Goal: Check status: Check status

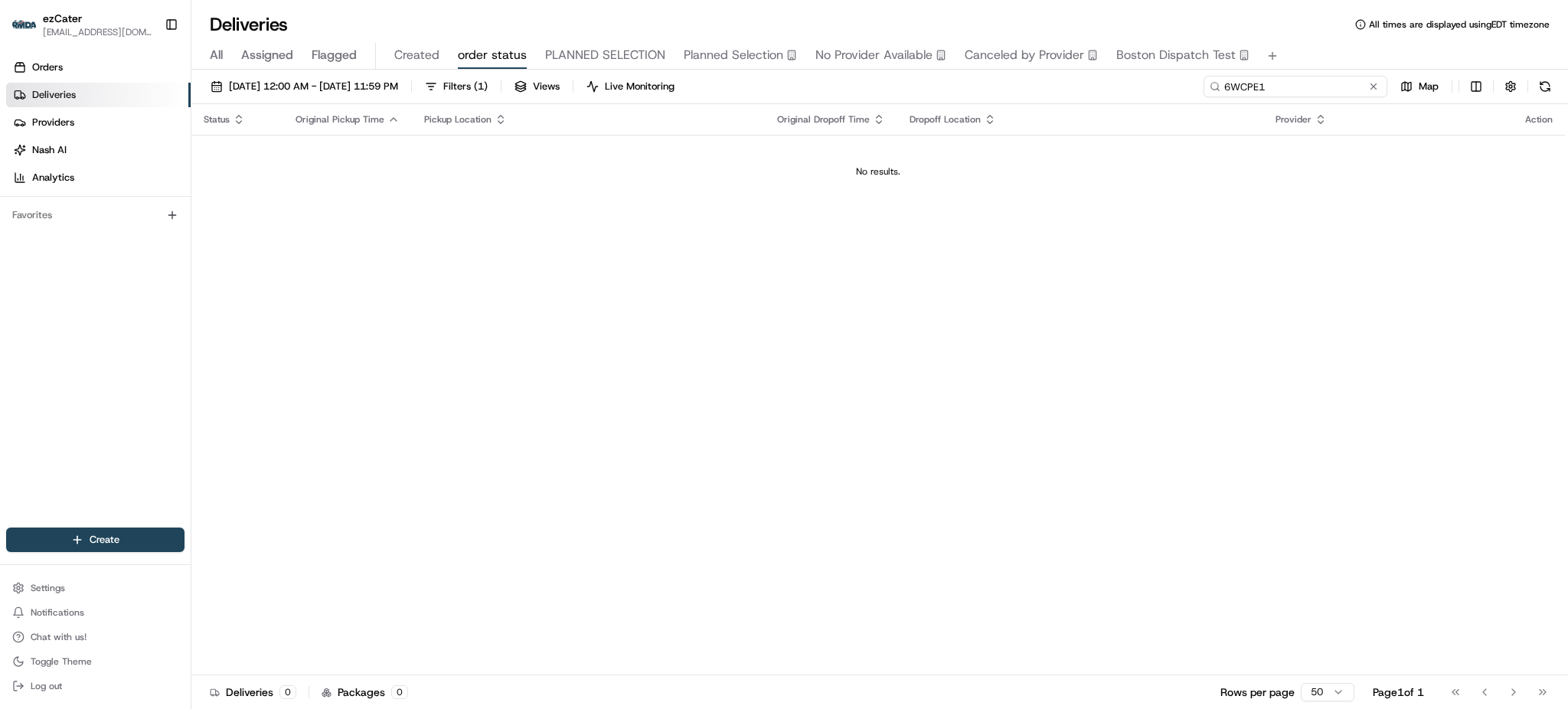
click at [1298, 87] on input "6WCPE1" at bounding box center [1295, 86] width 184 height 22
paste input "R15Z1U"
paste input "87E9JK"
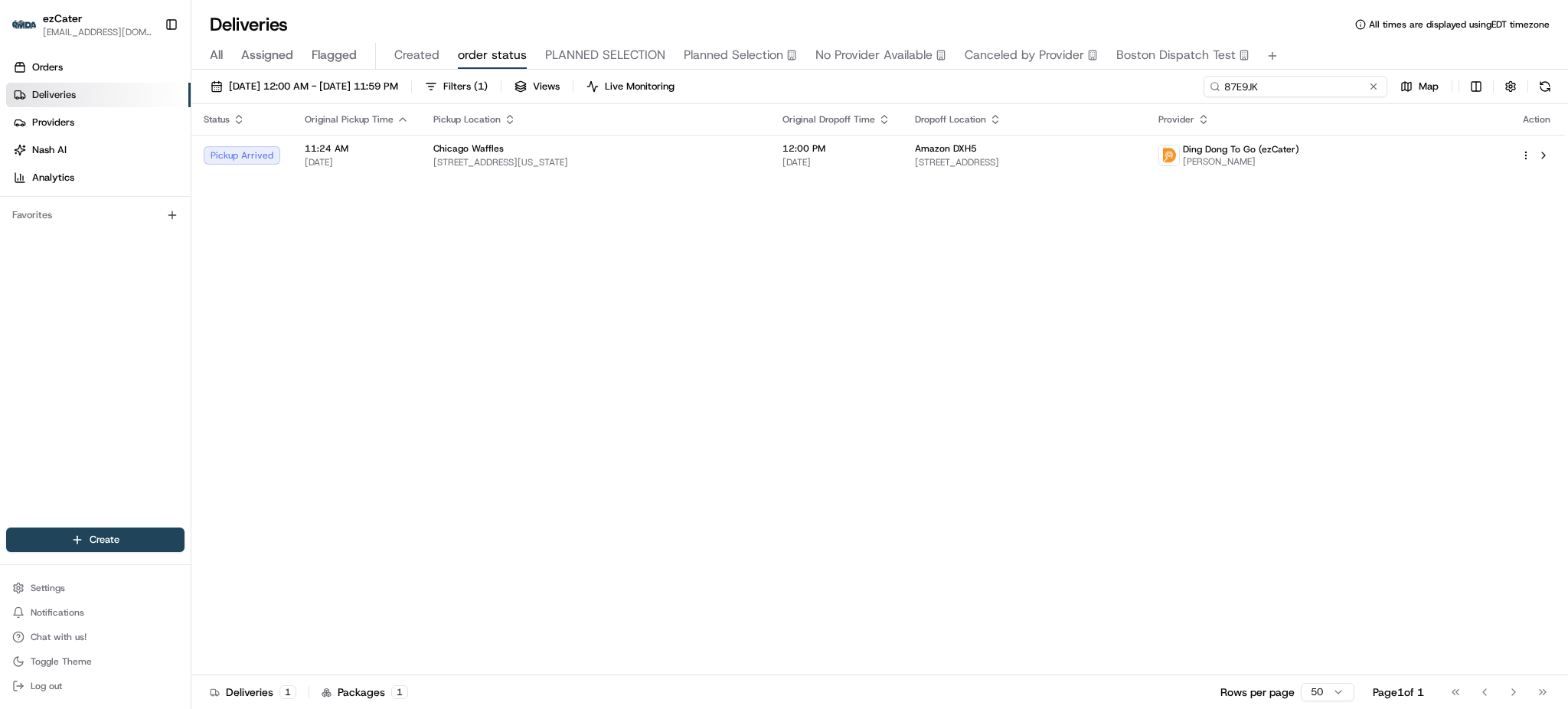
paste input "TPGTP5"
click at [1020, 362] on div "Status Original Pickup Time Pickup Location Original Dropoff Time Dropoff Locat…" at bounding box center [878, 389] width 1373 height 571
click at [1308, 74] on div "[DATE] 12:00 AM - [DATE] 11:59 PM Filters ( 1 ) Views Live Monitoring TPGTP5 Ma…" at bounding box center [879, 391] width 1376 height 642
click at [1312, 83] on input "TPGTP5" at bounding box center [1295, 86] width 184 height 22
paste input "7UR-Y30"
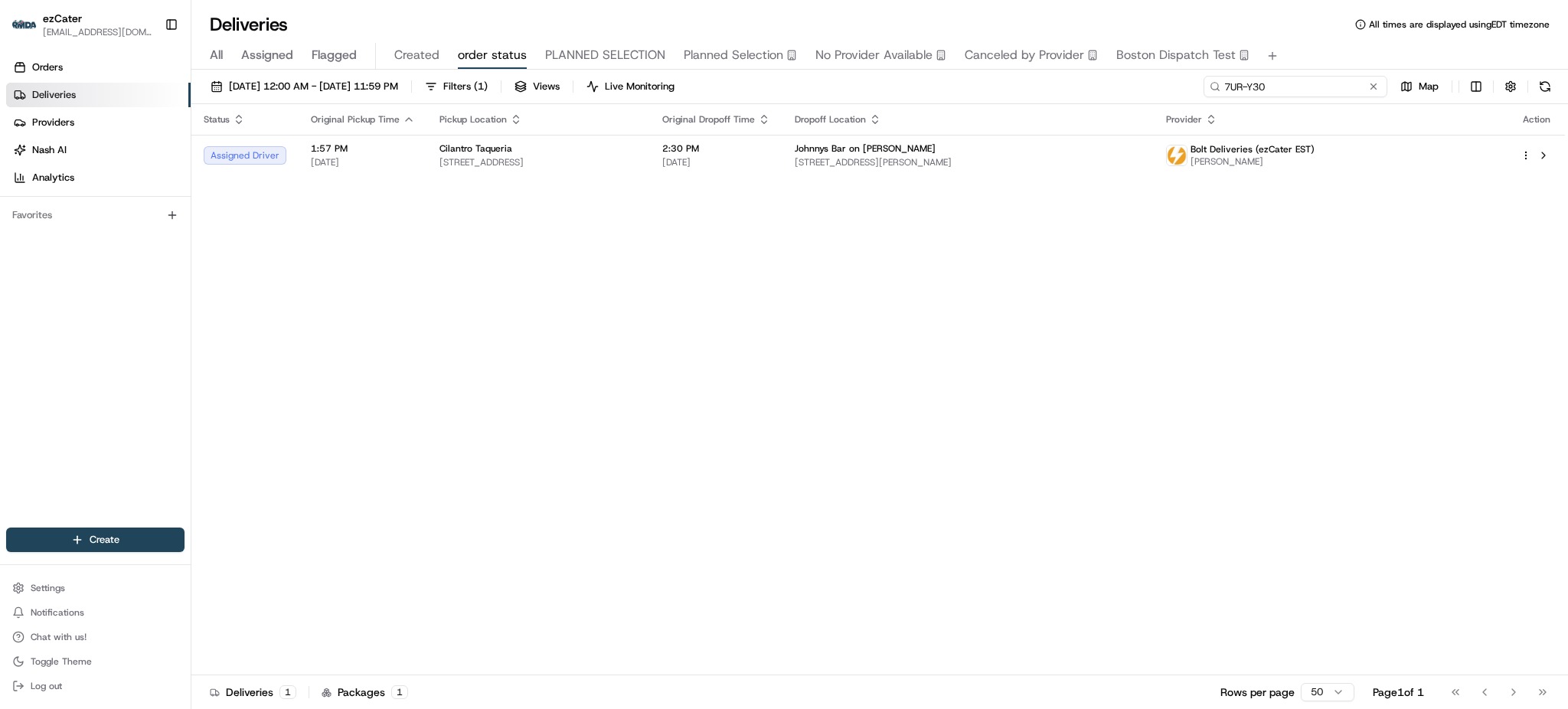
paste input "AJM9YJ"
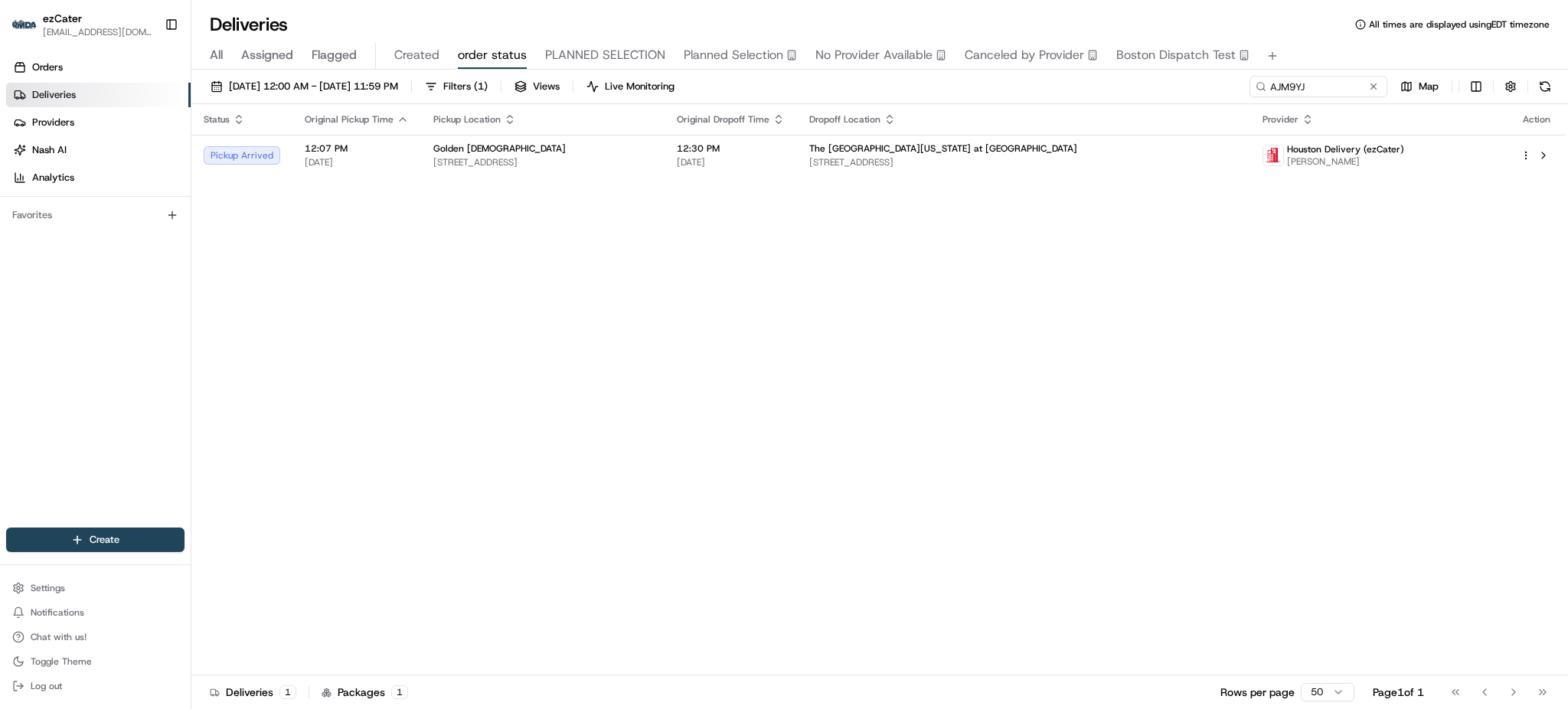
click at [652, 336] on div "Status Original Pickup Time Pickup Location Original Dropoff Time Dropoff Locat…" at bounding box center [878, 389] width 1373 height 571
click at [1314, 85] on input "AJM9YJ" at bounding box center [1295, 86] width 184 height 22
paste input
type input "AJM9YJ"
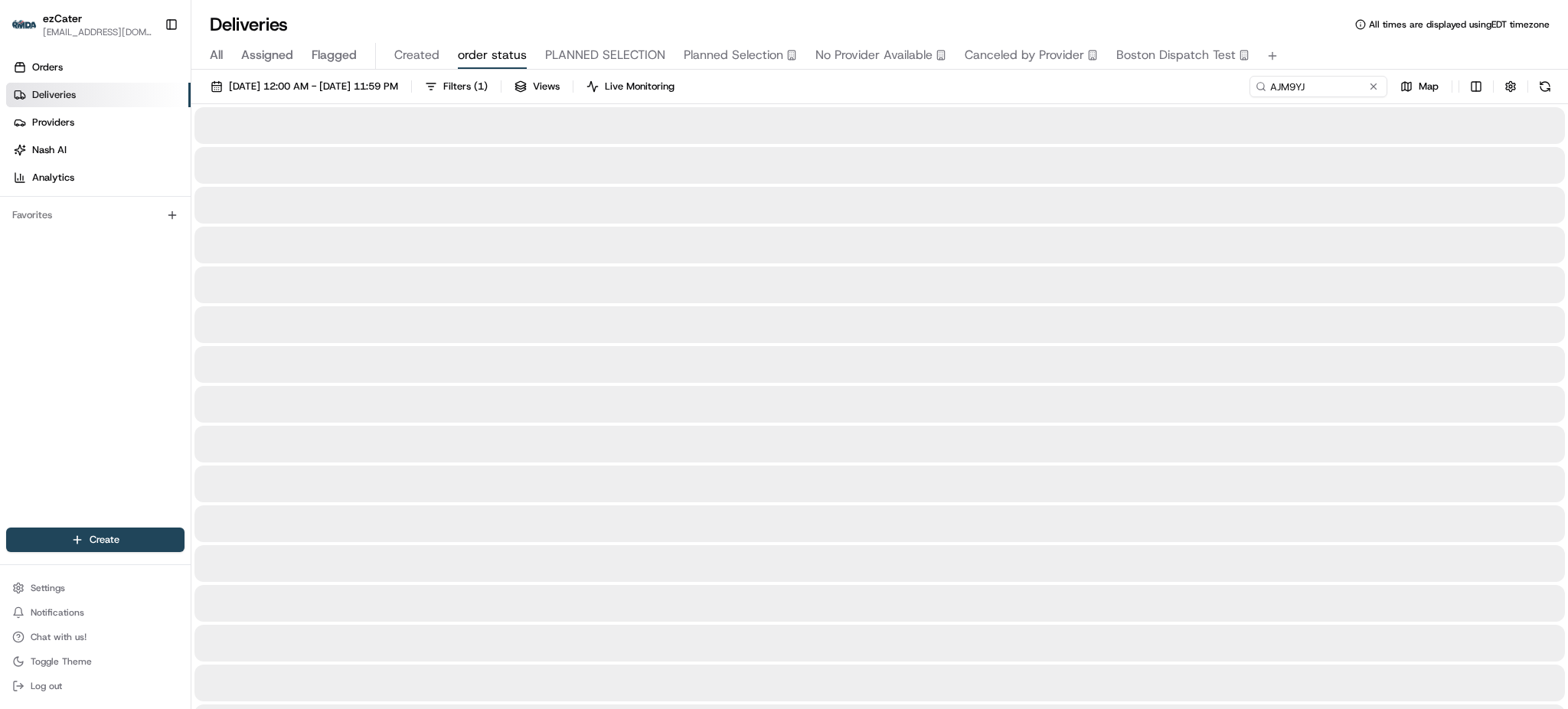
click at [1315, 30] on div "Deliveries All times are displayed using EDT timezone" at bounding box center [879, 24] width 1376 height 25
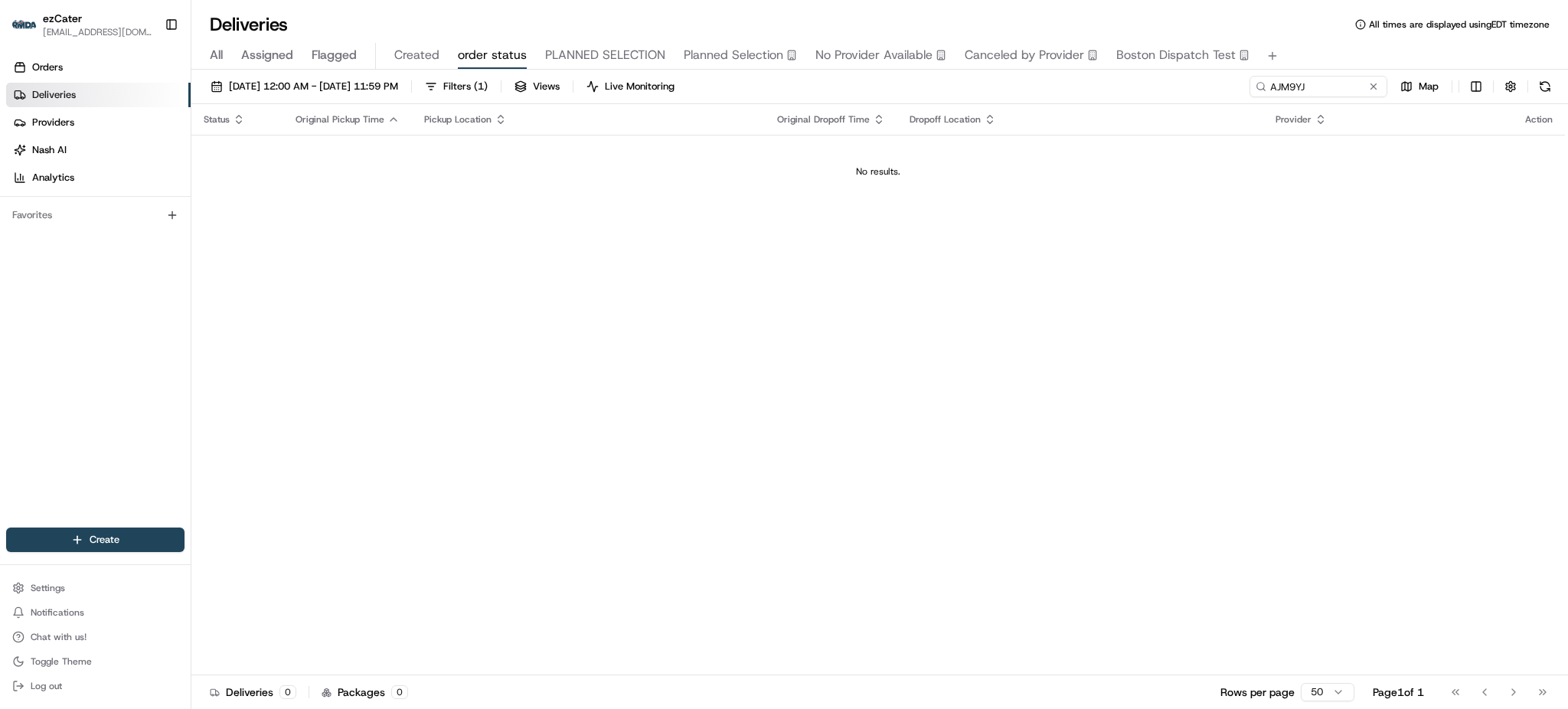
click at [212, 57] on span "All" at bounding box center [215, 55] width 13 height 19
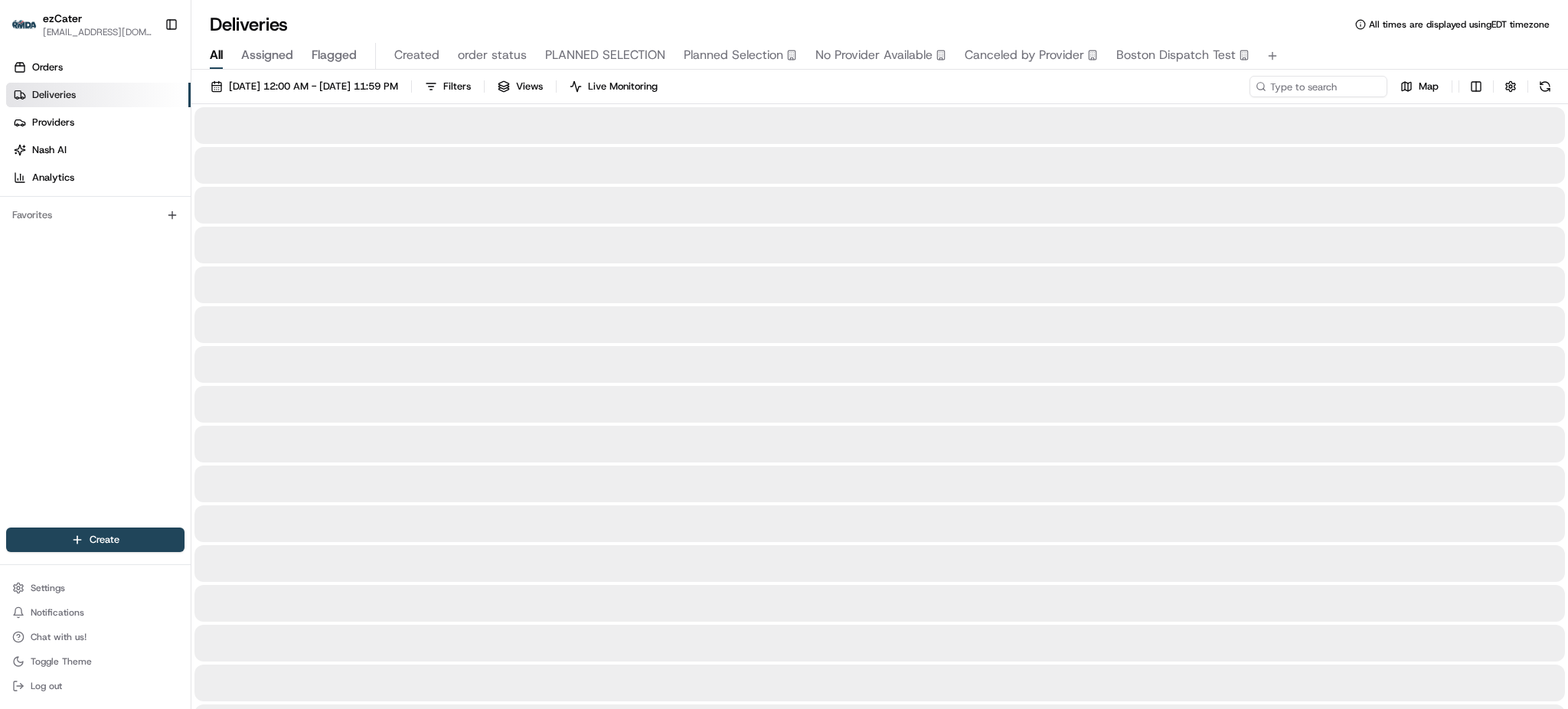
click at [1276, 97] on div "[DATE] 12:00 AM - [DATE] 11:59 PM Filters Views Live Monitoring Map" at bounding box center [879, 89] width 1376 height 28
click at [1284, 94] on input at bounding box center [1295, 86] width 184 height 22
paste input "AJM9YJ"
type input "AJM9YJ"
click at [1309, 40] on div "All Assigned Flagged Created order status PLANNED SELECTION Planned Selection N…" at bounding box center [879, 53] width 1376 height 33
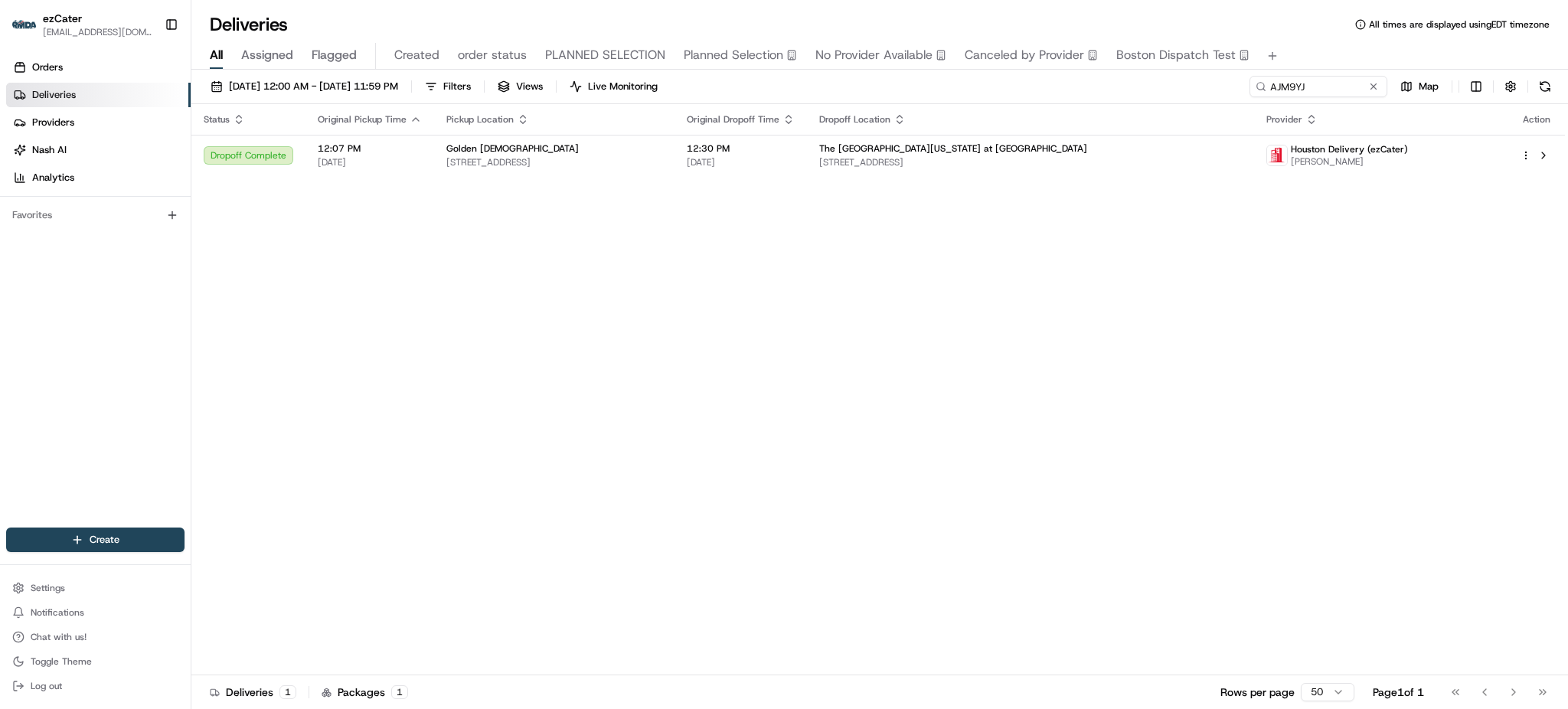
click at [1149, 91] on div "[DATE] 12:00 AM - [DATE] 11:59 PM Filters Views Live Monitoring AJM9YJ Map" at bounding box center [879, 89] width 1376 height 28
click at [1007, 147] on span "The [GEOGRAPHIC_DATA][US_STATE] at [GEOGRAPHIC_DATA]" at bounding box center [953, 148] width 268 height 12
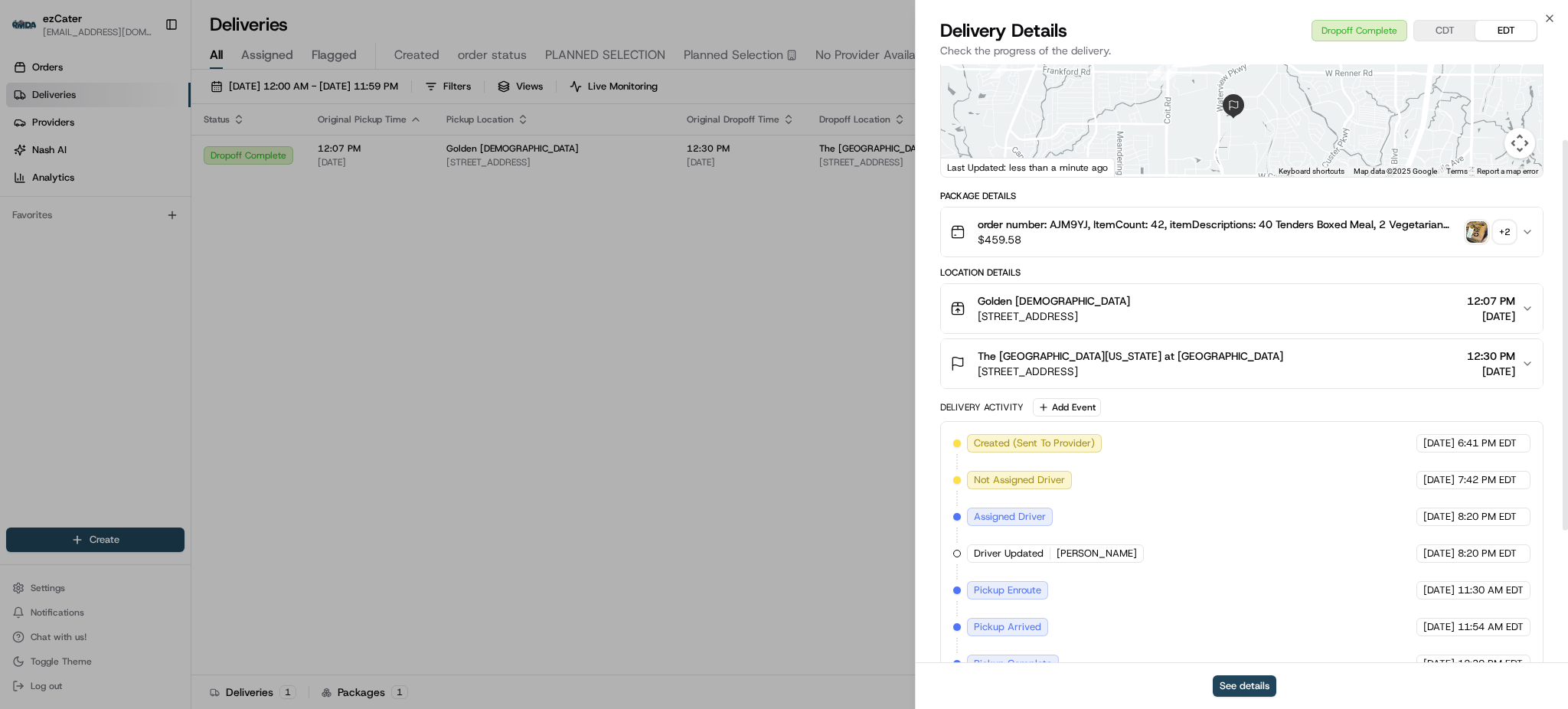
scroll to position [116, 0]
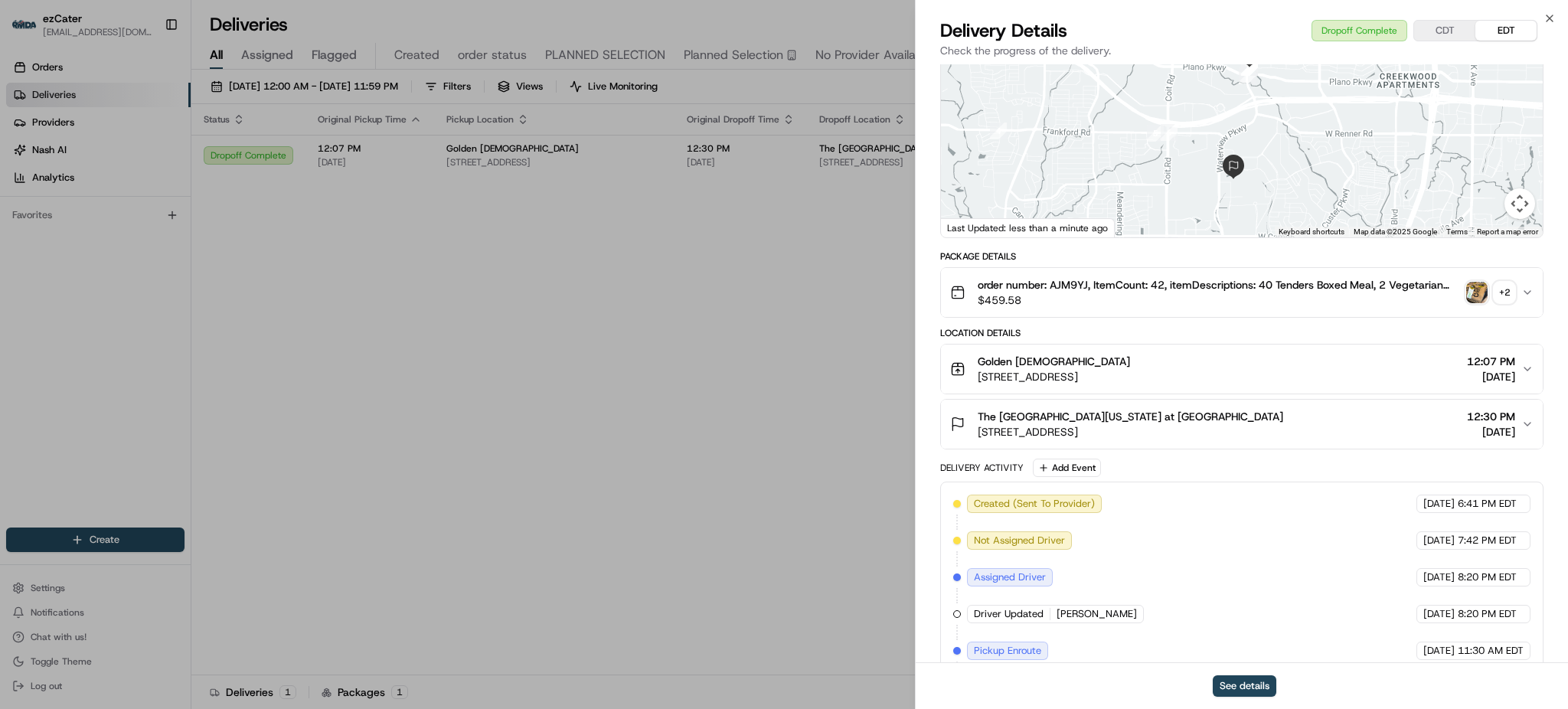
click at [1485, 293] on img "button" at bounding box center [1477, 293] width 22 height 22
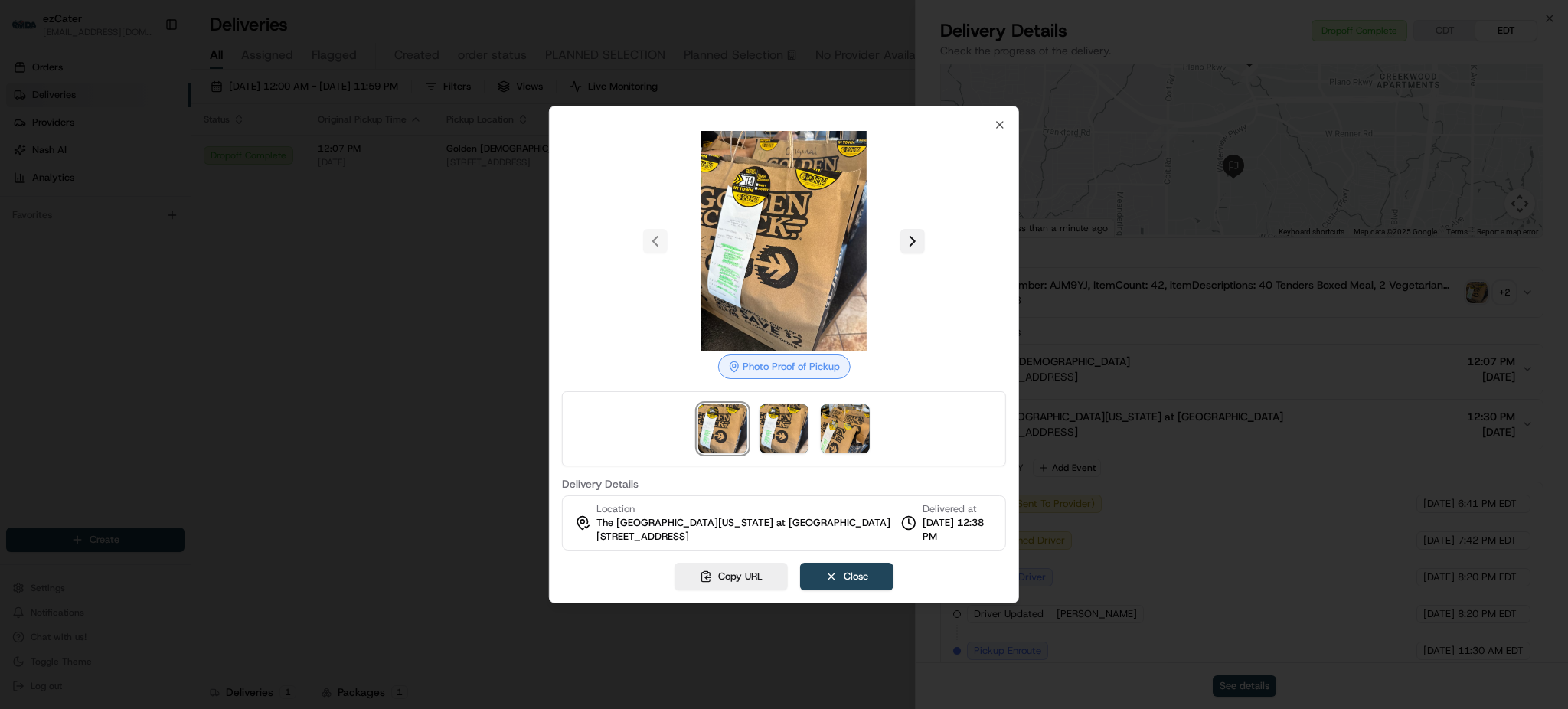
click at [920, 242] on button at bounding box center [912, 241] width 25 height 25
click at [913, 241] on button at bounding box center [912, 241] width 25 height 25
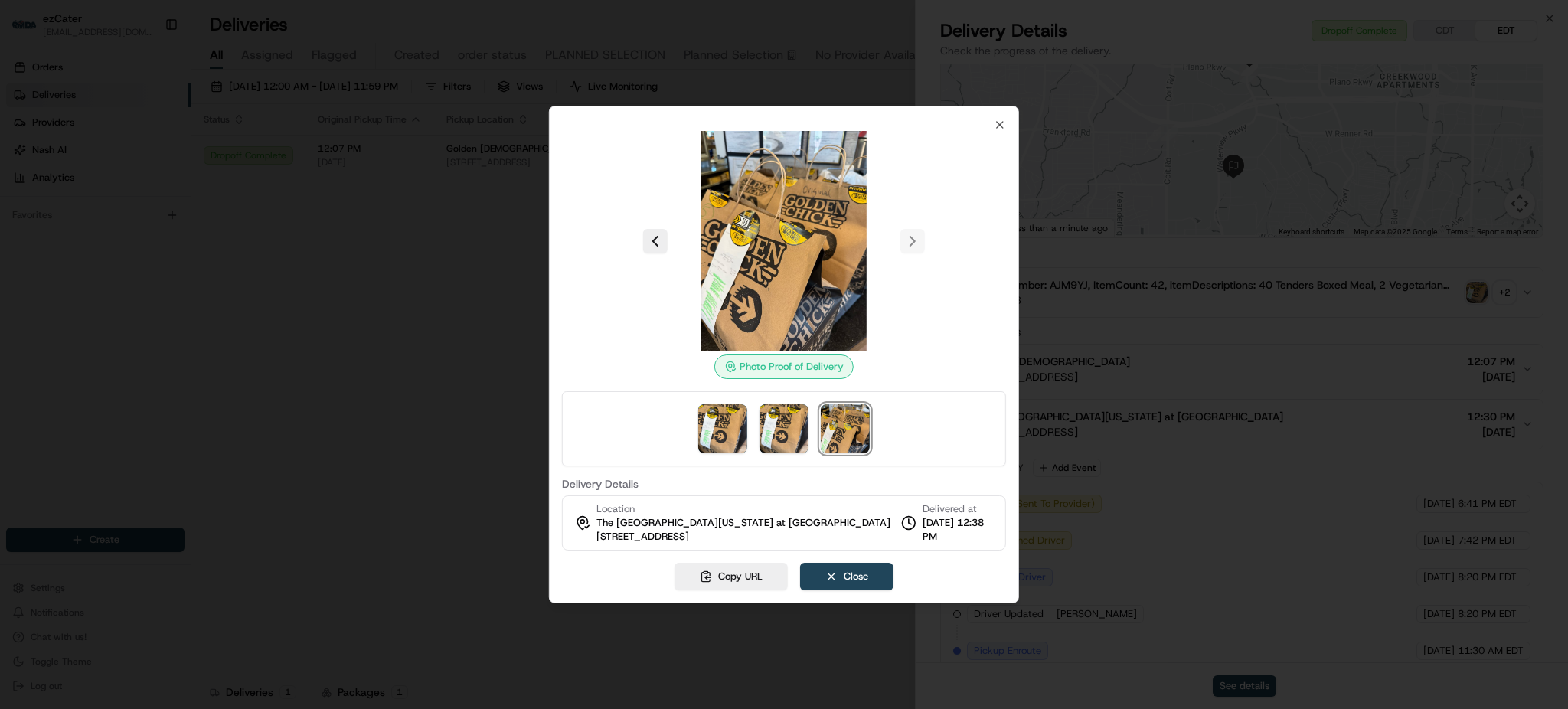
click at [912, 241] on div at bounding box center [784, 241] width 444 height 220
click at [1003, 123] on icon "button" at bounding box center [999, 125] width 12 height 12
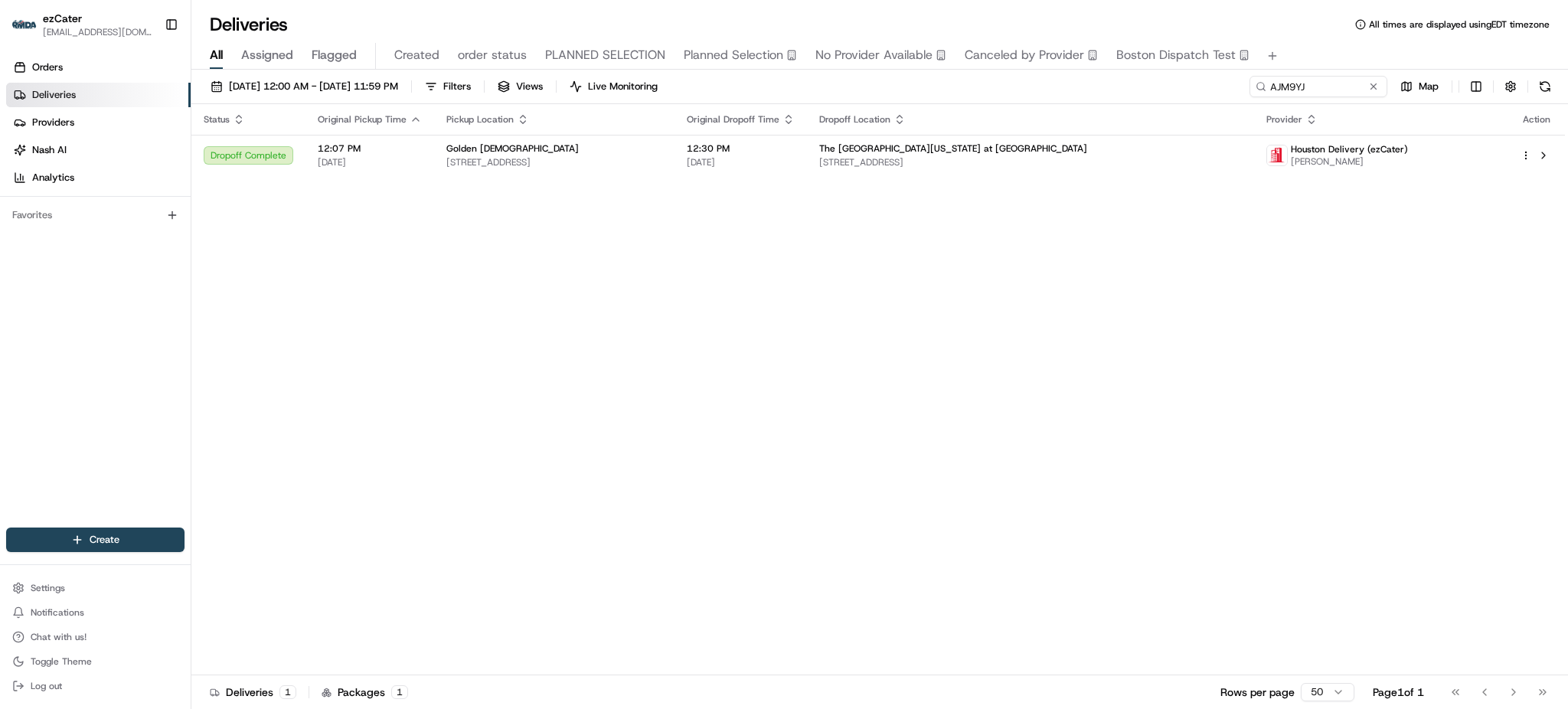
click at [1069, 222] on div "Status Original Pickup Time Pickup Location Original Dropoff Time Dropoff Locat…" at bounding box center [878, 389] width 1373 height 571
click at [952, 164] on span "[STREET_ADDRESS]" at bounding box center [1031, 162] width 422 height 12
click at [1566, 414] on div "Status Original Pickup Time Pickup Location Original Dropoff Time Dropoff Locat…" at bounding box center [879, 389] width 1376 height 571
click at [1426, 313] on div "Status Original Pickup Time Pickup Location Original Dropoff Time Dropoff Locat…" at bounding box center [878, 389] width 1373 height 571
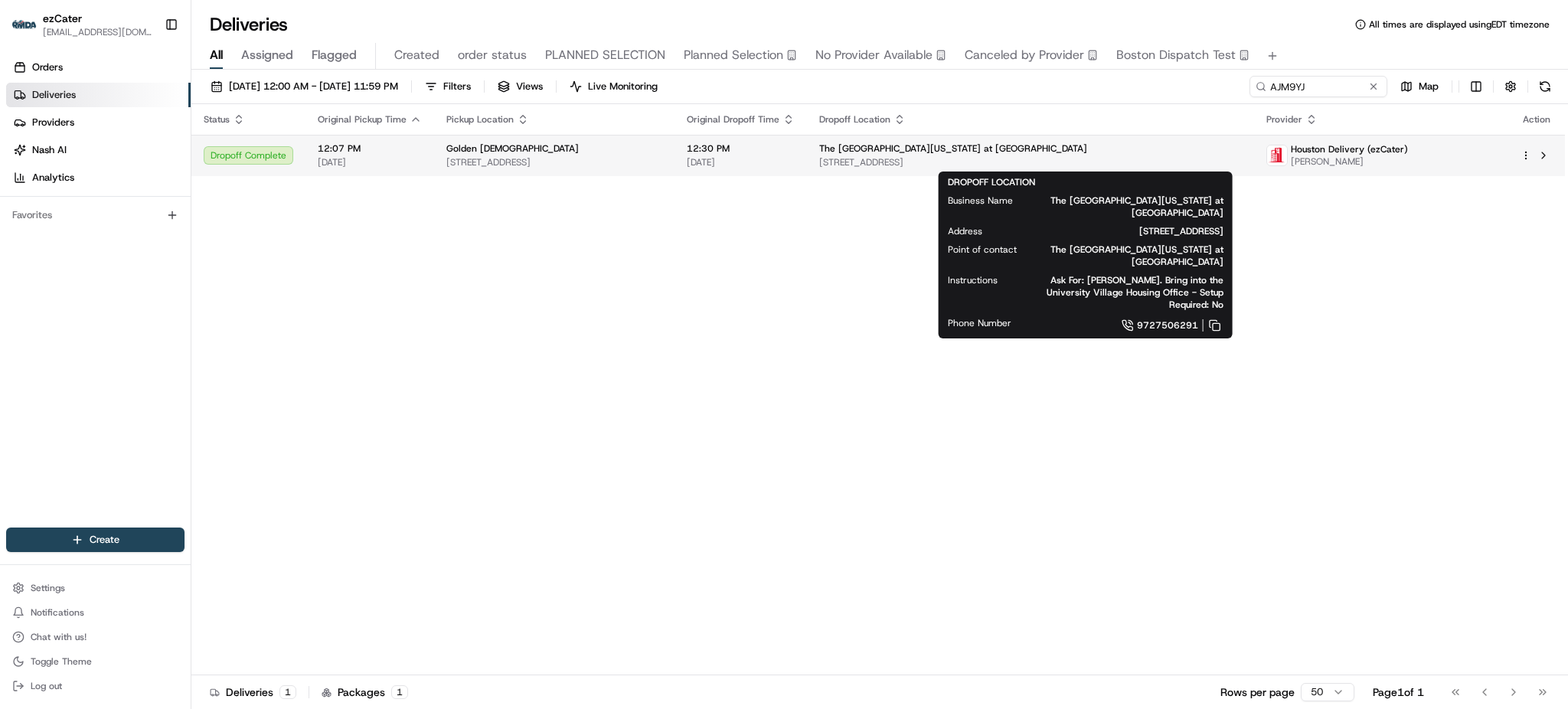
click at [951, 153] on span "The [GEOGRAPHIC_DATA][US_STATE] at [GEOGRAPHIC_DATA]" at bounding box center [953, 148] width 268 height 12
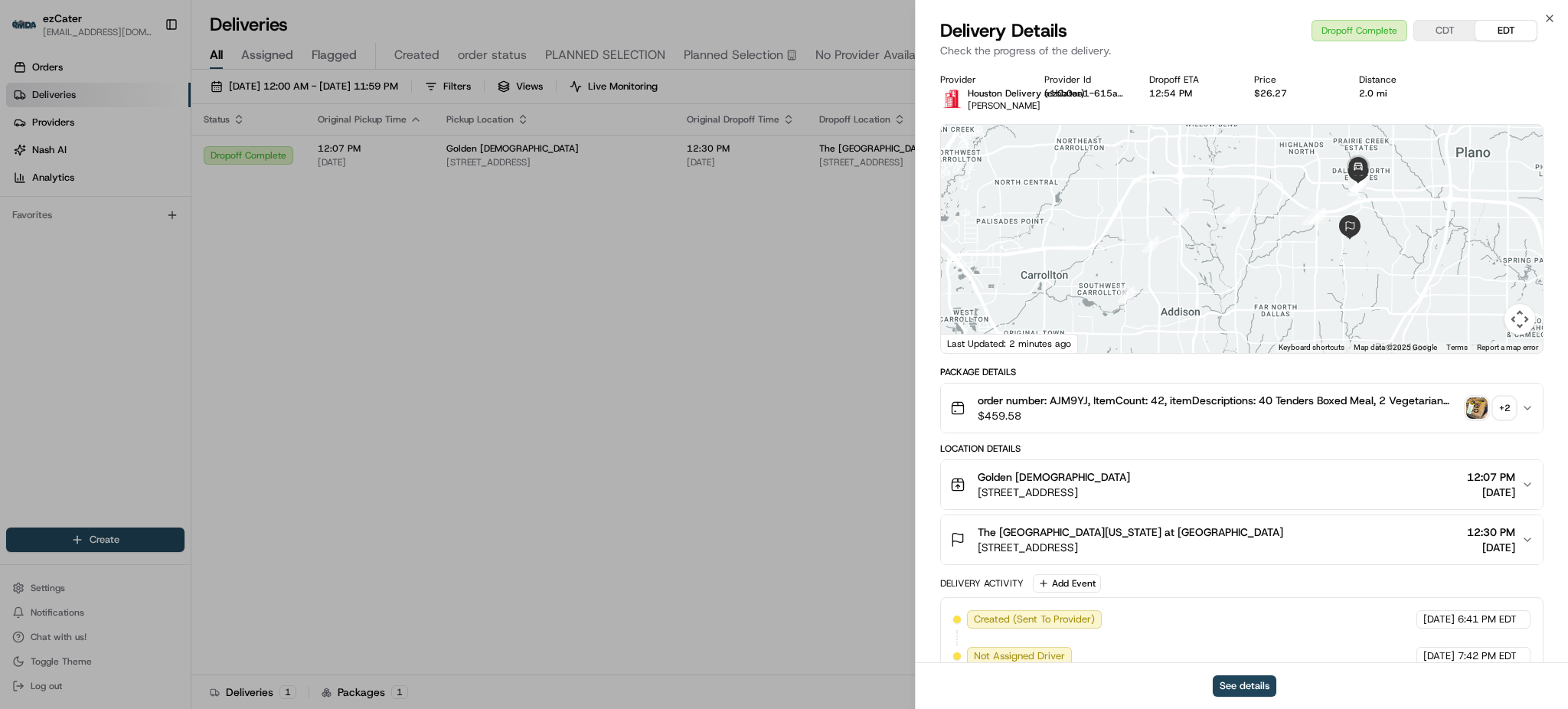
drag, startPoint x: 1241, startPoint y: 300, endPoint x: 1205, endPoint y: 306, distance: 36.5
click at [1206, 305] on div at bounding box center [1242, 239] width 601 height 228
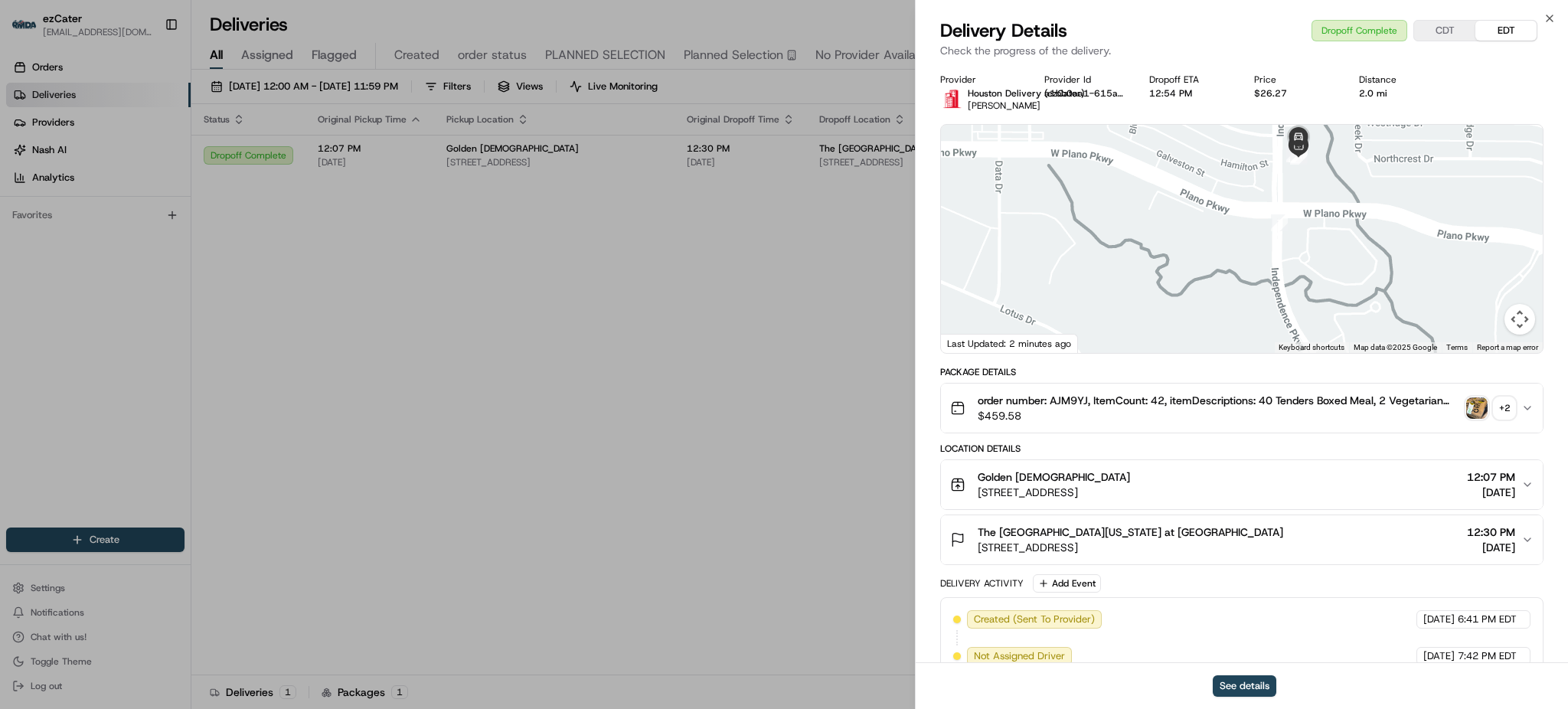
drag, startPoint x: 1318, startPoint y: 226, endPoint x: 1313, endPoint y: 286, distance: 60.2
click at [1313, 286] on div at bounding box center [1242, 239] width 601 height 228
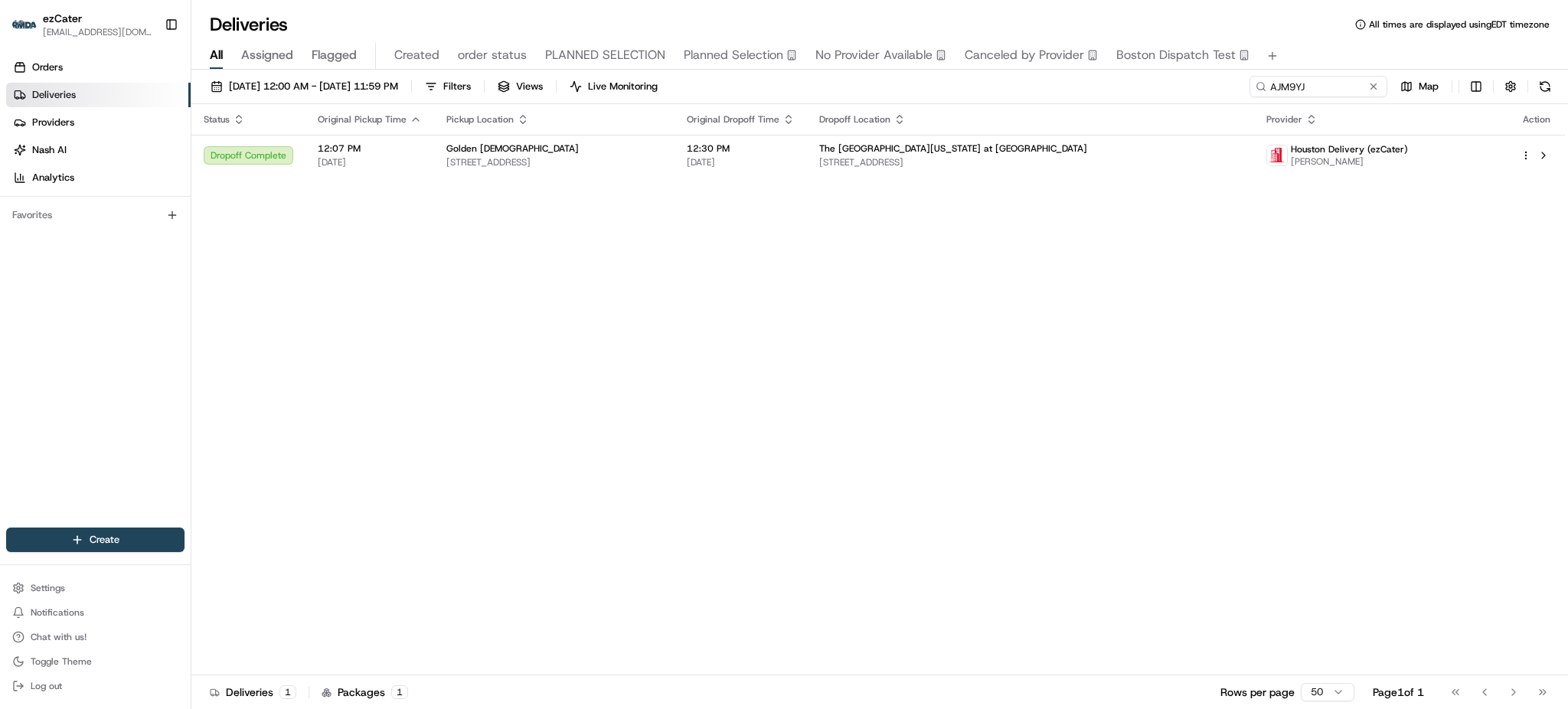
click at [1316, 424] on div "Status Original Pickup Time Pickup Location Original Dropoff Time Dropoff Locat…" at bounding box center [878, 389] width 1373 height 571
